Goal: Navigation & Orientation: Find specific page/section

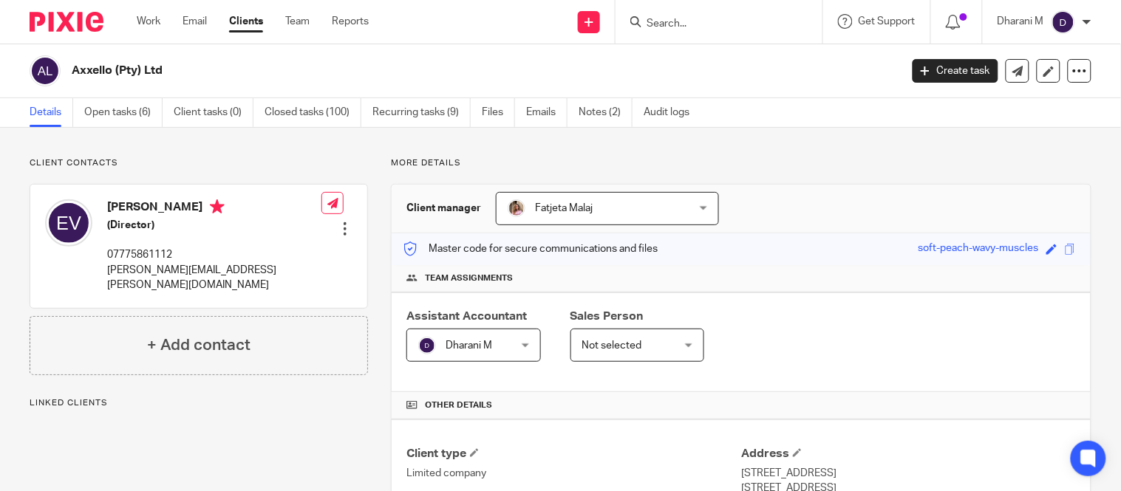
click at [710, 27] on input "Search" at bounding box center [711, 24] width 133 height 13
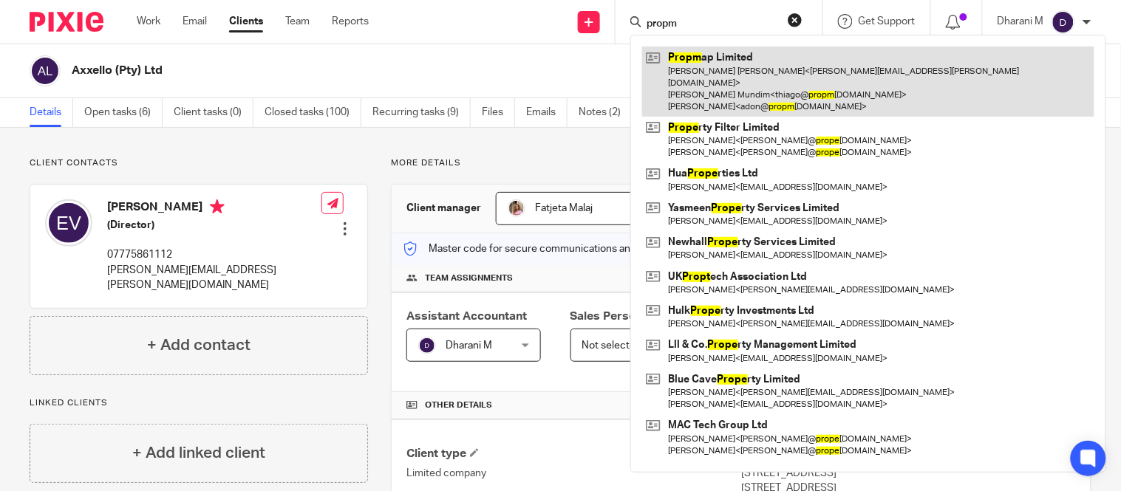
type input "propm"
click at [723, 63] on link at bounding box center [868, 82] width 452 height 70
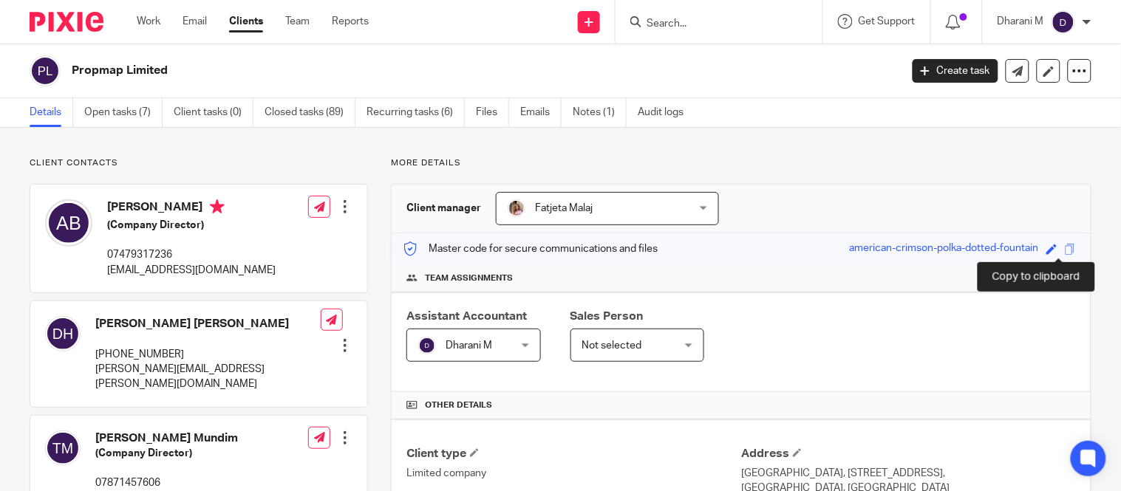
click at [1065, 247] on span at bounding box center [1070, 249] width 11 height 11
